Goal: Communication & Community: Answer question/provide support

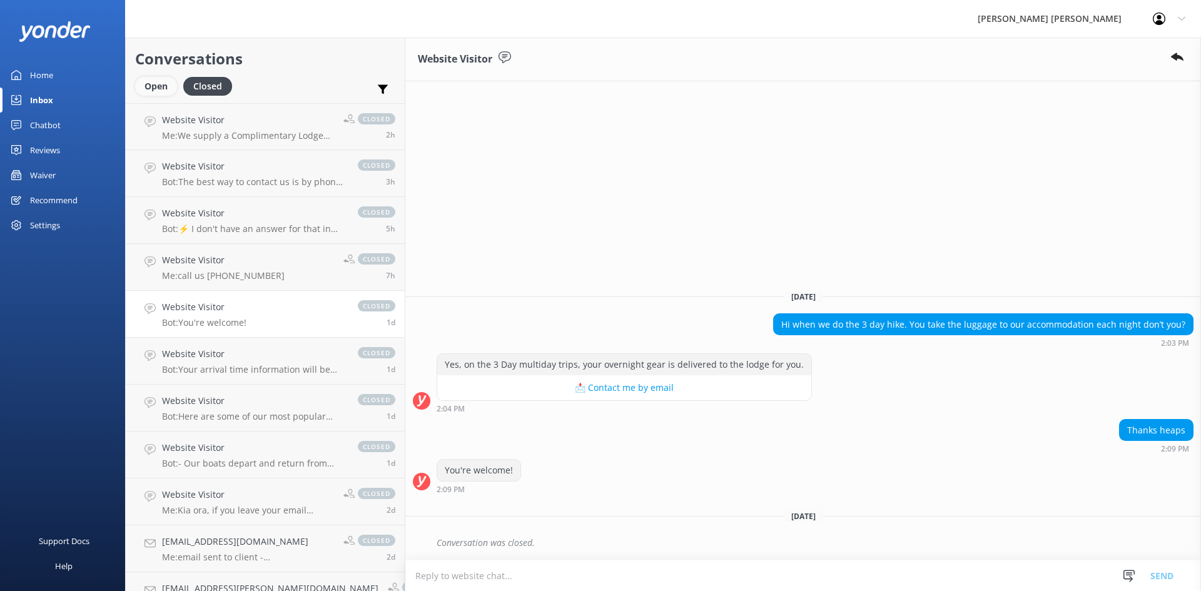
drag, startPoint x: 0, startPoint y: 0, endPoint x: 166, endPoint y: 86, distance: 186.5
click at [166, 86] on div "Open" at bounding box center [156, 86] width 42 height 19
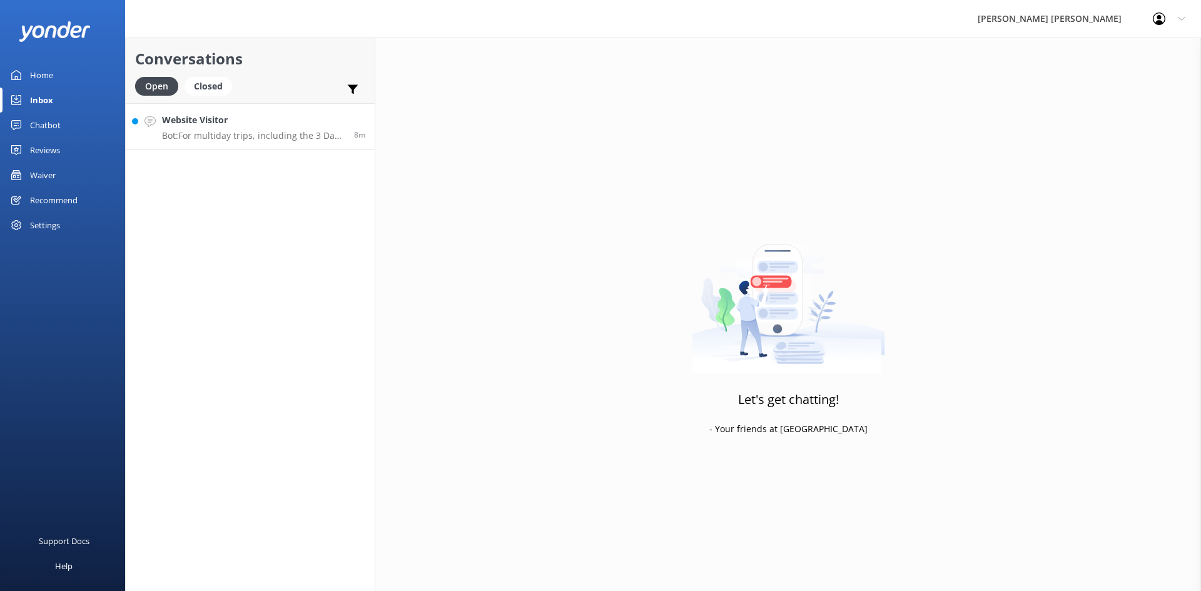
click at [209, 123] on h4 "Website Visitor" at bounding box center [253, 120] width 183 height 14
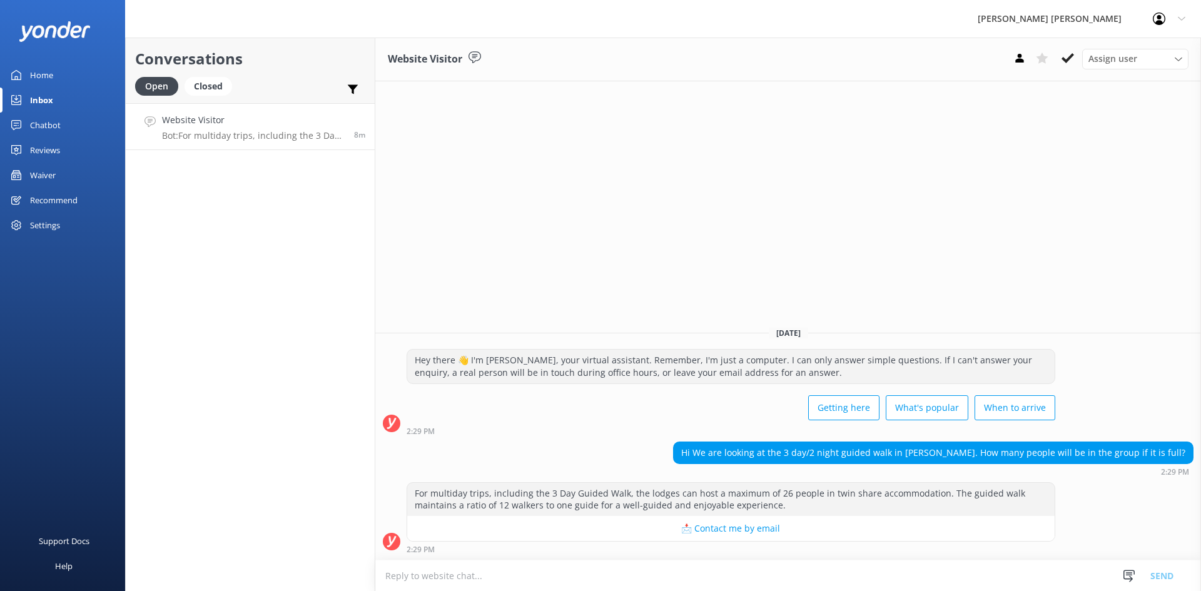
click at [813, 575] on textarea at bounding box center [787, 575] width 825 height 31
click at [692, 570] on textarea at bounding box center [787, 575] width 825 height 31
paste textarea "Our lodges each have 13 twin/double rooms with en-suite bathrooms, so there is …"
type textarea "Our lodges each have 13 twin/double rooms with en-suite bathrooms, so there is …"
click at [1165, 573] on button "Send" at bounding box center [1161, 575] width 47 height 31
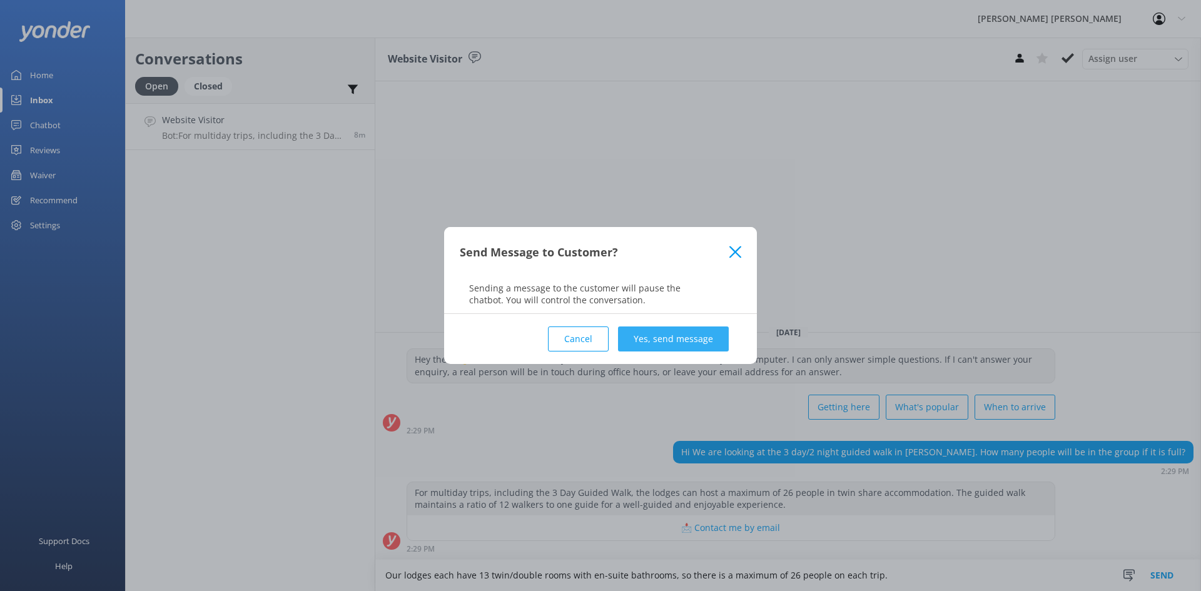
click at [664, 340] on button "Yes, send message" at bounding box center [673, 338] width 111 height 25
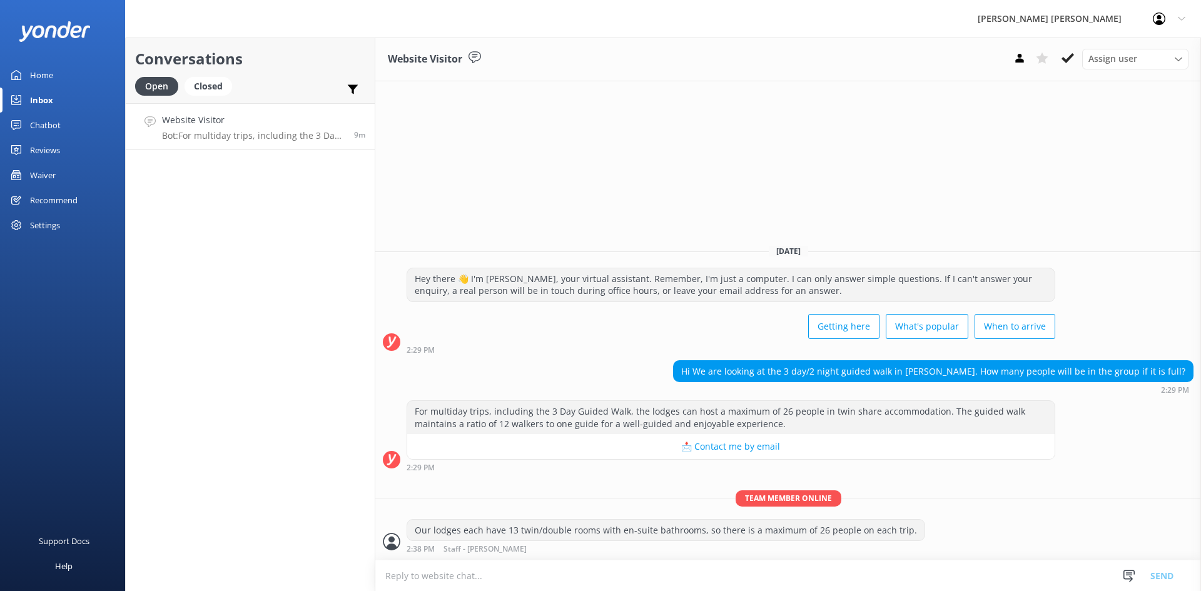
click at [714, 575] on textarea at bounding box center [787, 575] width 825 height 31
click at [1069, 58] on use at bounding box center [1067, 58] width 13 height 10
